Goal: Task Accomplishment & Management: Manage account settings

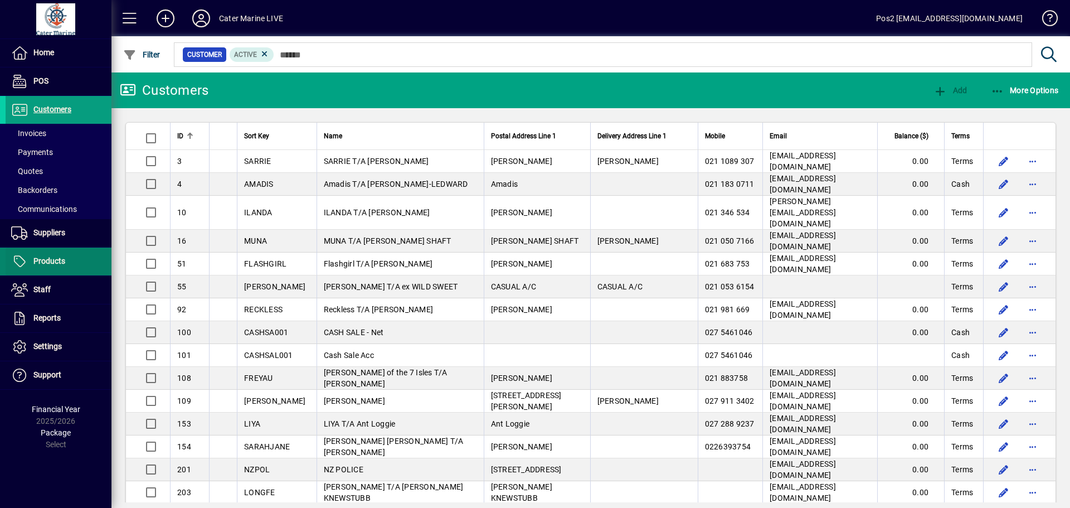
click at [52, 266] on span "Products" at bounding box center [36, 261] width 60 height 13
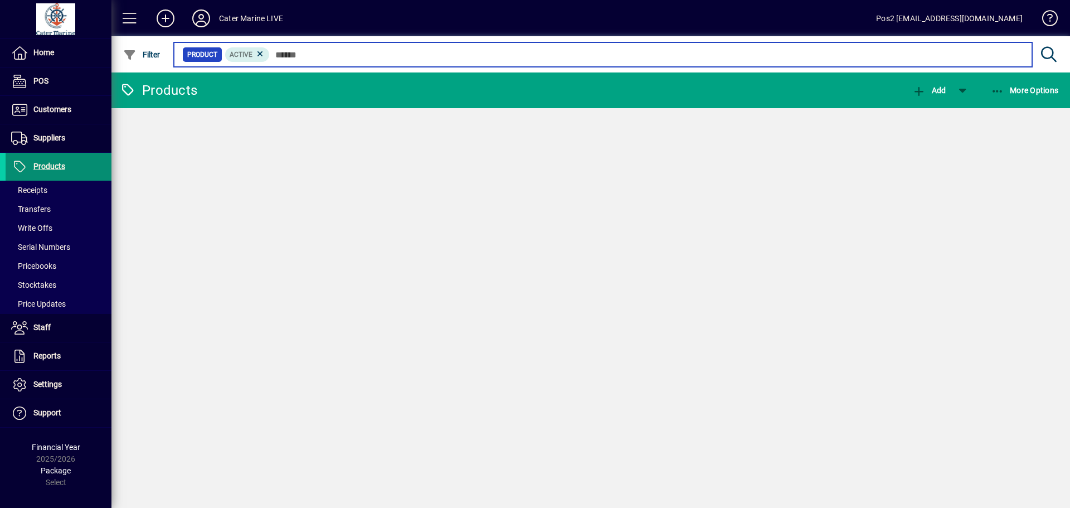
click at [316, 51] on input "text" at bounding box center [646, 55] width 753 height 16
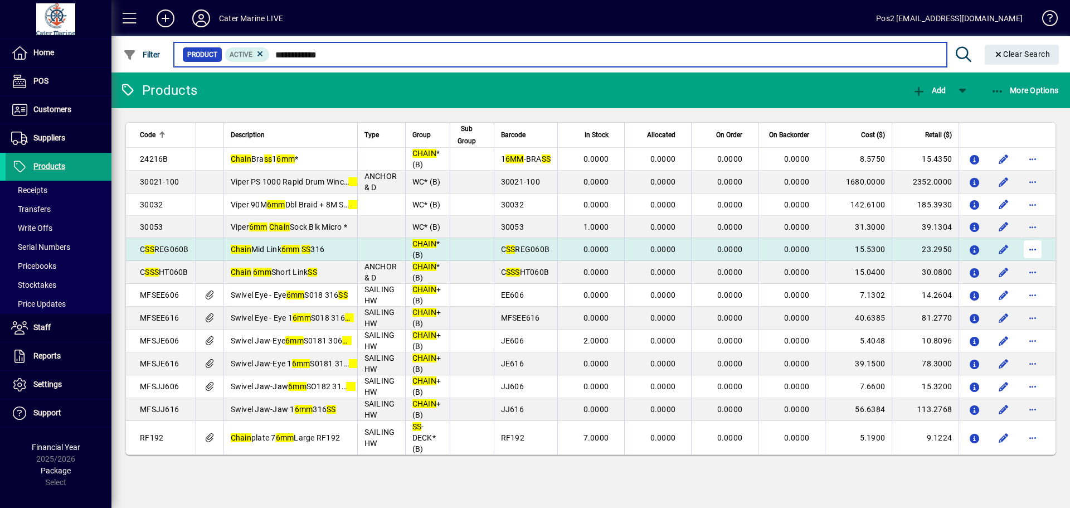
type input "**********"
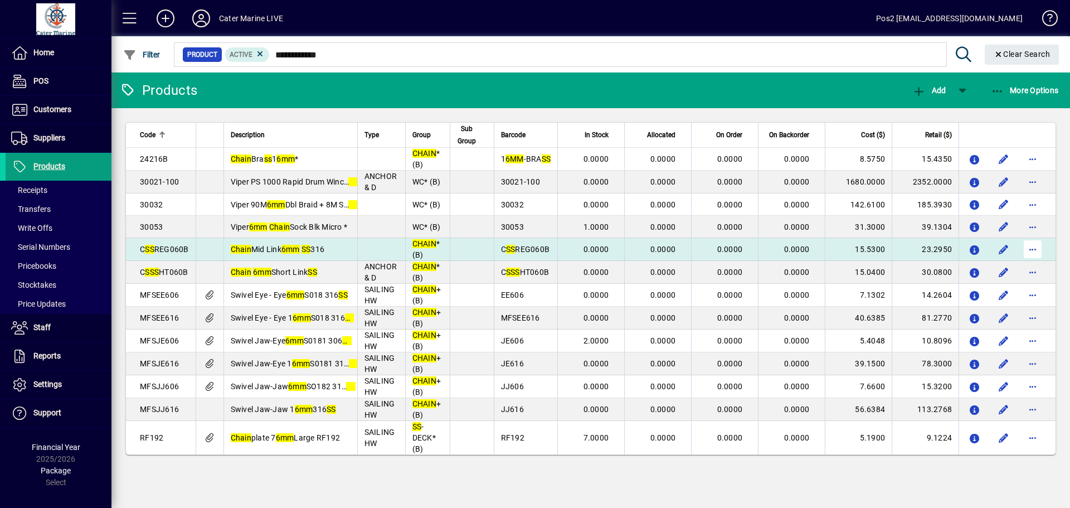
click at [1036, 245] on span "button" at bounding box center [1032, 249] width 27 height 27
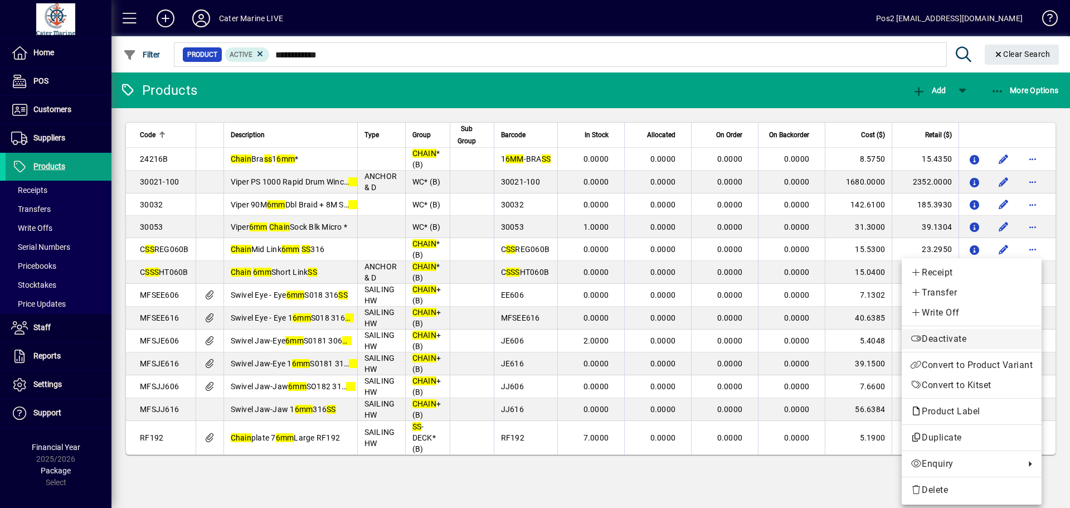
click at [921, 341] on span "Deactivate" at bounding box center [971, 338] width 122 height 13
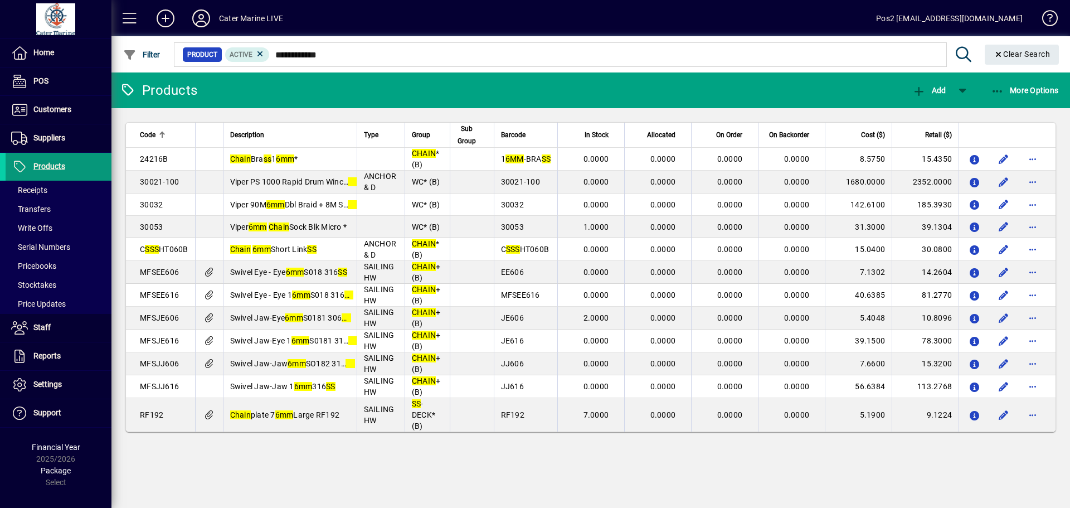
click at [31, 164] on span "Products" at bounding box center [36, 166] width 60 height 13
